Goal: Find specific fact: Find specific fact

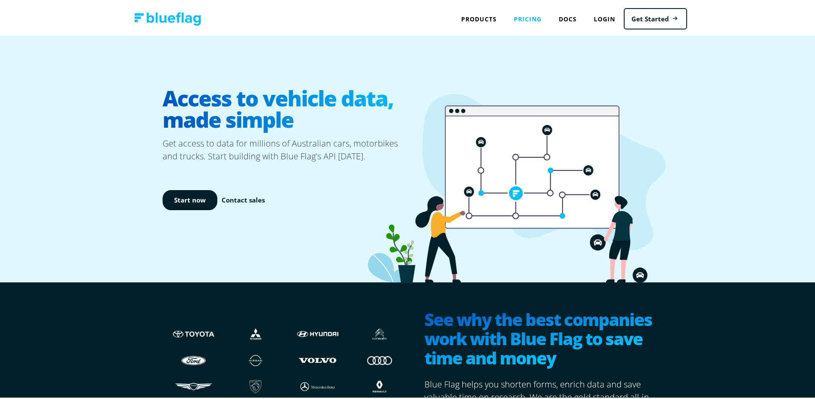
click at [516, 20] on link "Pricing" at bounding box center [527, 18] width 45 height 18
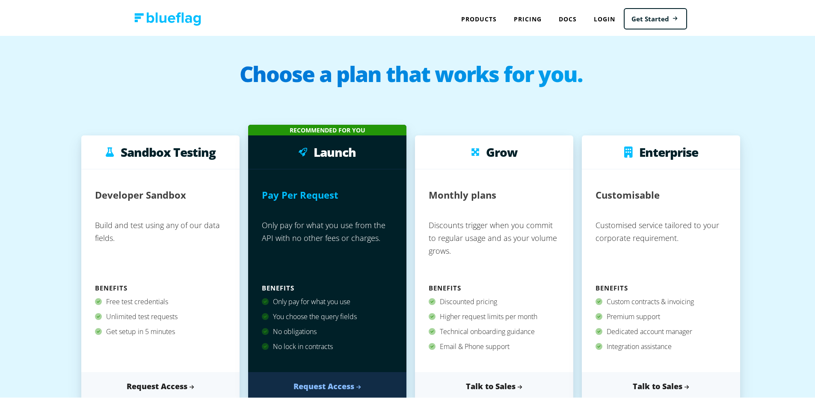
click at [184, 21] on img at bounding box center [167, 17] width 67 height 13
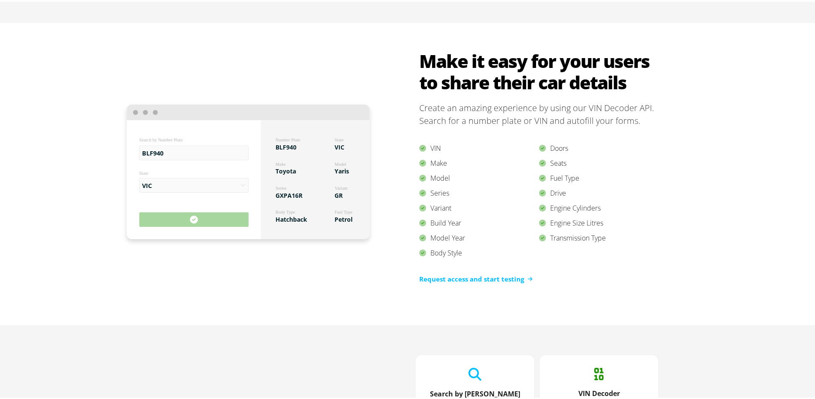
scroll to position [780, 0]
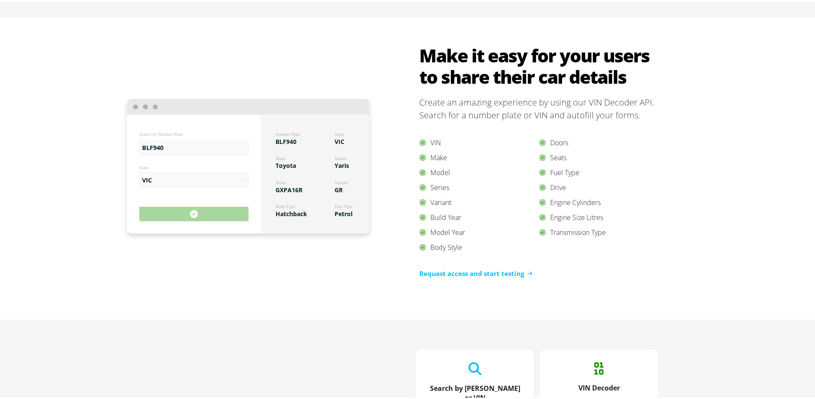
drag, startPoint x: 403, startPoint y: 136, endPoint x: 620, endPoint y: 215, distance: 230.8
click at [620, 208] on div "BLF940 Search by Number Plate VIC State Number Plate BLF940 Make Toyota Variant…" at bounding box center [410, 167] width 513 height 302
click at [617, 230] on div "Transmission Type" at bounding box center [599, 231] width 120 height 15
drag, startPoint x: 480, startPoint y: 244, endPoint x: 436, endPoint y: 140, distance: 112.9
click at [436, 140] on div "VIN Make Model Series Variant Build Year Model Year Body Style" at bounding box center [479, 194] width 120 height 120
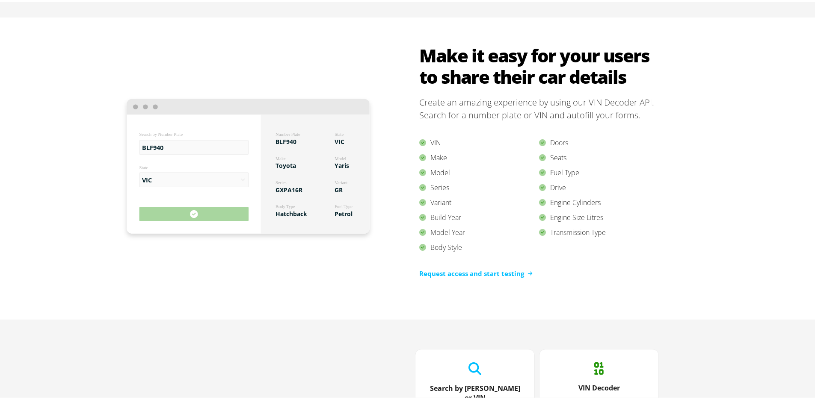
click at [611, 232] on div "Transmission Type" at bounding box center [599, 231] width 120 height 15
drag, startPoint x: 615, startPoint y: 233, endPoint x: 429, endPoint y: 139, distance: 208.6
click at [429, 139] on div "VIN Make Model Series Variant Build Year Model Year Body Style Doors Seats Fuel…" at bounding box center [538, 193] width 239 height 147
copy div "VIN Make Model Series Variant Build Year Model Year Body Style Doors Seats Fuel…"
